Goal: Information Seeking & Learning: Learn about a topic

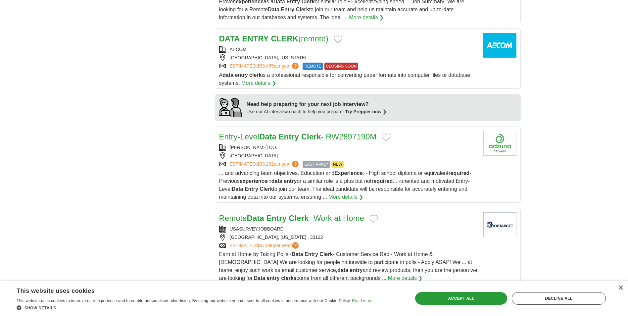
scroll to position [497, 0]
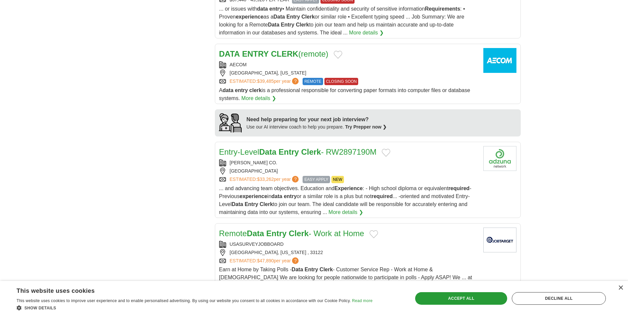
click at [348, 210] on link "More details ❯" at bounding box center [345, 212] width 35 height 8
click at [346, 211] on link "More details ❯" at bounding box center [345, 212] width 35 height 8
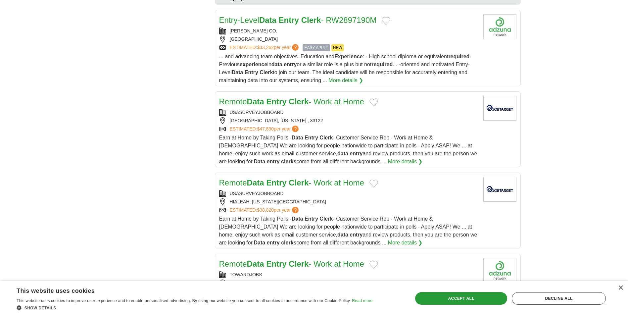
scroll to position [629, 0]
click at [269, 100] on strong "Entry" at bounding box center [276, 100] width 20 height 9
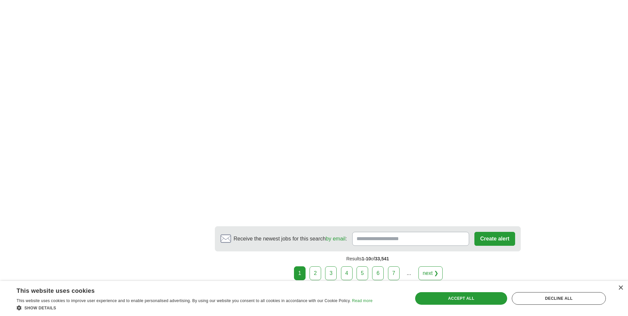
scroll to position [1159, 0]
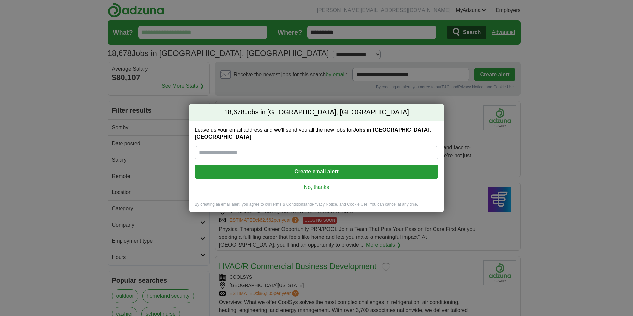
click at [313, 184] on link "No, thanks" at bounding box center [316, 187] width 233 height 7
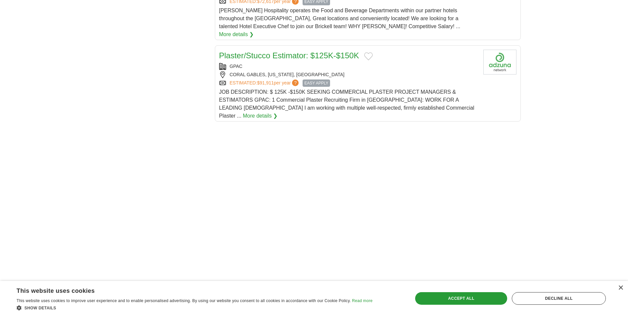
scroll to position [828, 0]
